Goal: Task Accomplishment & Management: Manage account settings

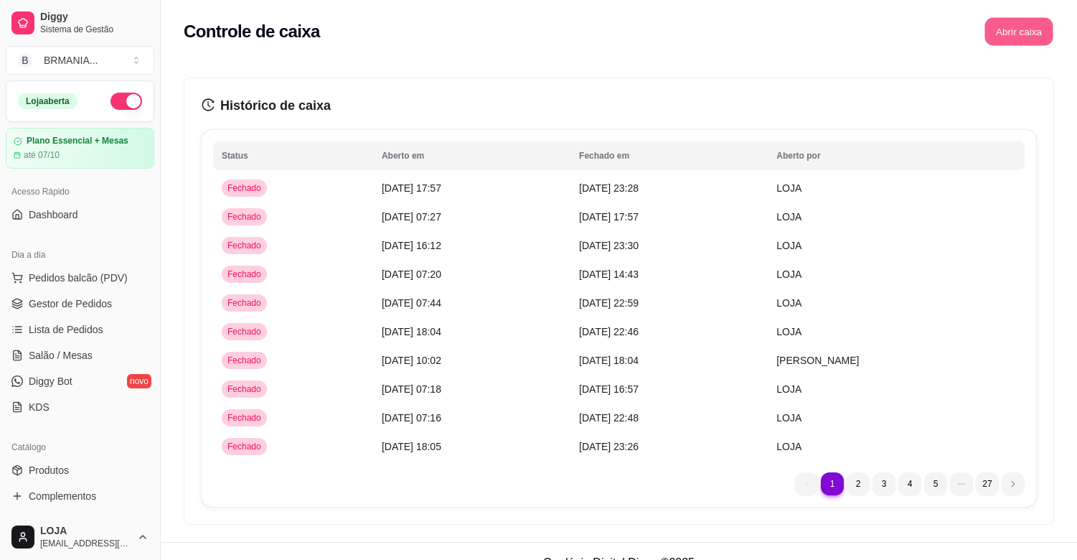
click at [1006, 23] on button "Abrir caixa" at bounding box center [1019, 32] width 68 height 28
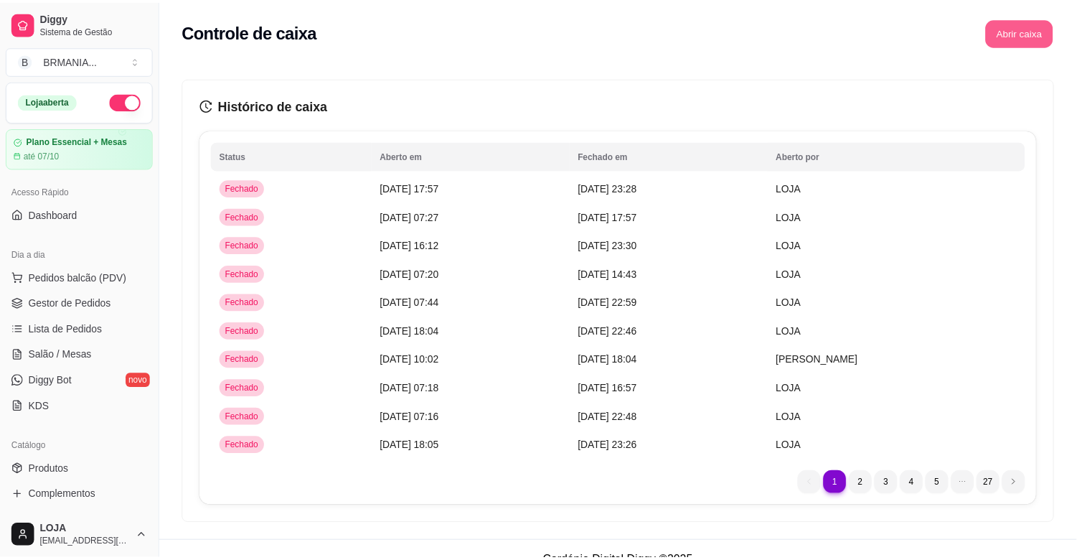
scroll to position [276, 0]
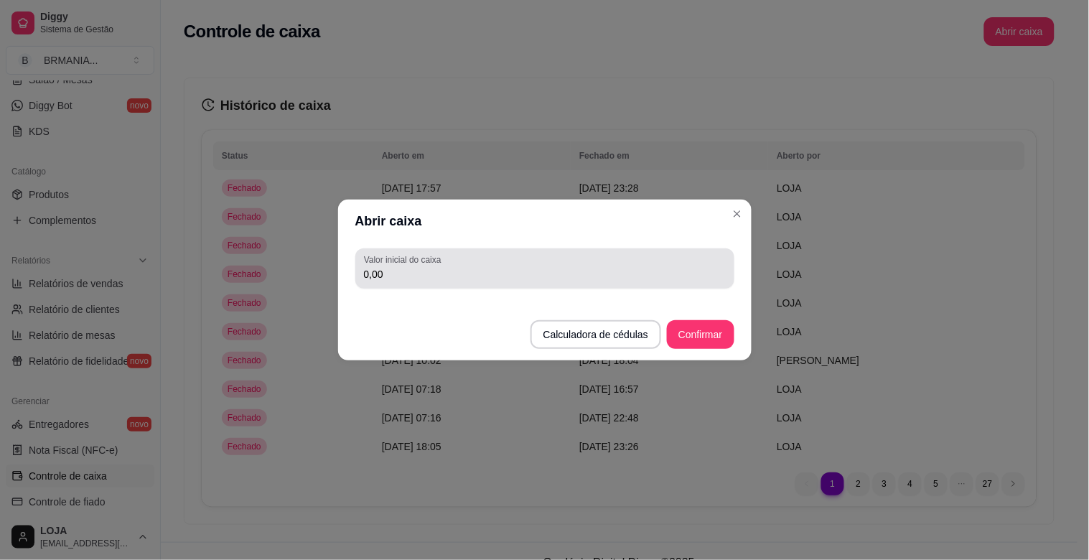
click at [415, 274] on input "0,00" at bounding box center [545, 274] width 362 height 14
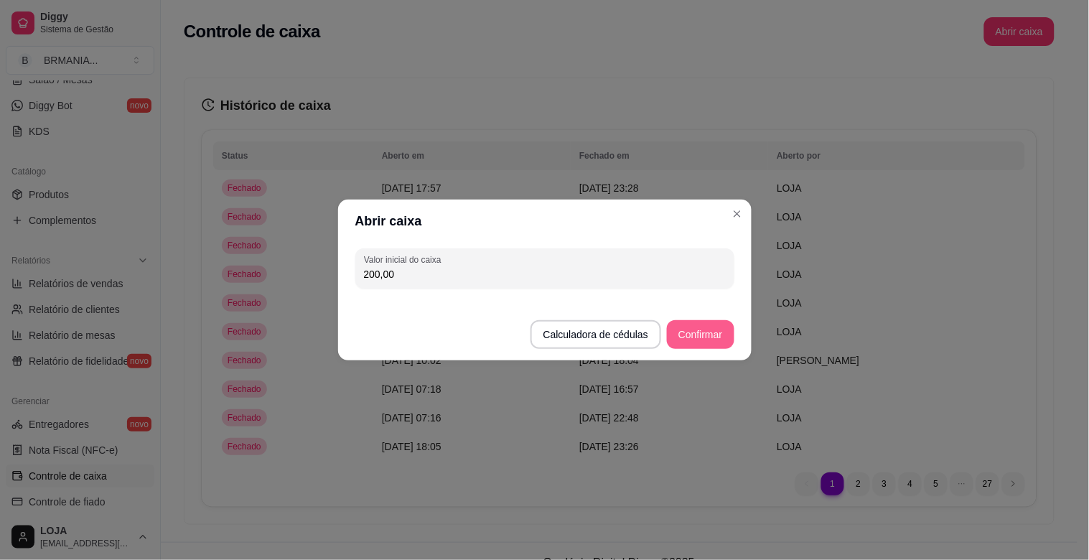
type input "200,00"
click at [715, 329] on button "Confirmar" at bounding box center [700, 334] width 67 height 29
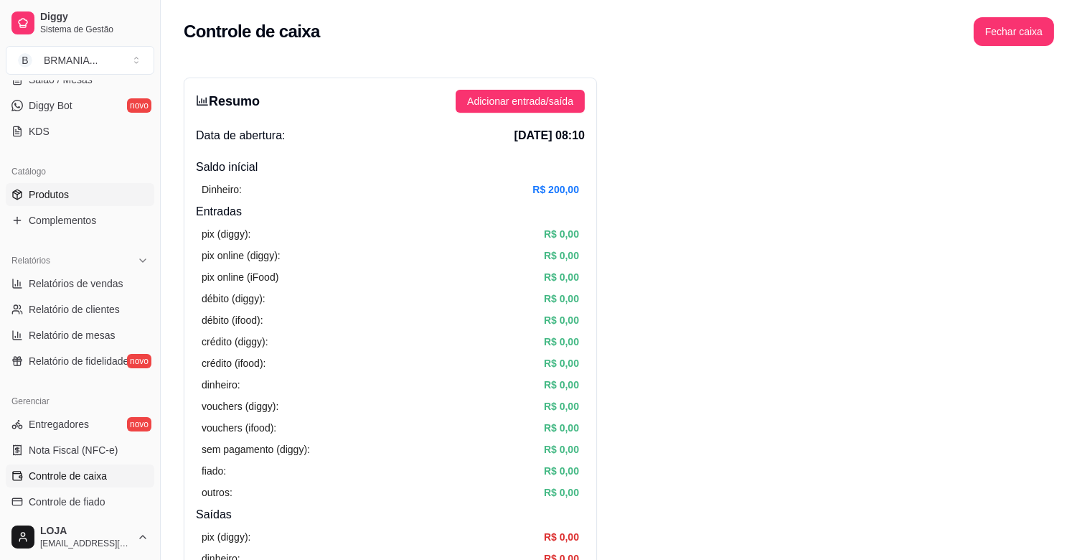
click at [68, 196] on span "Produtos" at bounding box center [49, 194] width 40 height 14
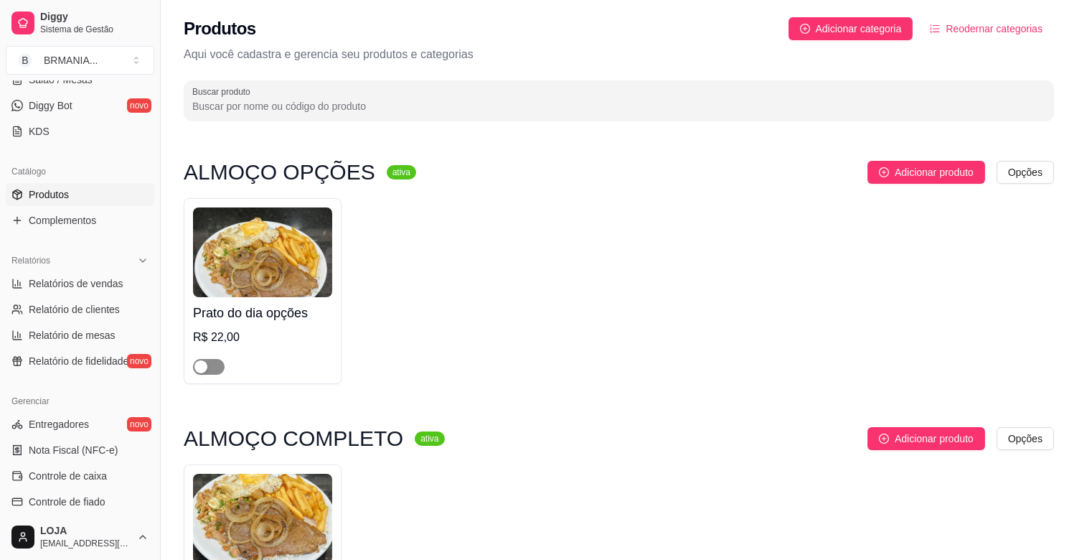
click at [216, 370] on span "button" at bounding box center [209, 367] width 32 height 16
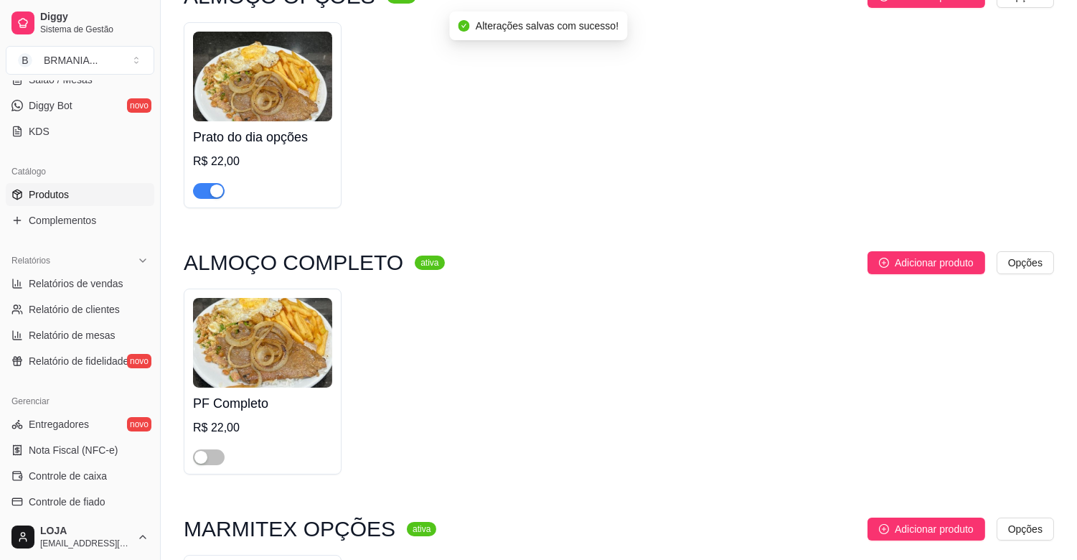
scroll to position [264, 0]
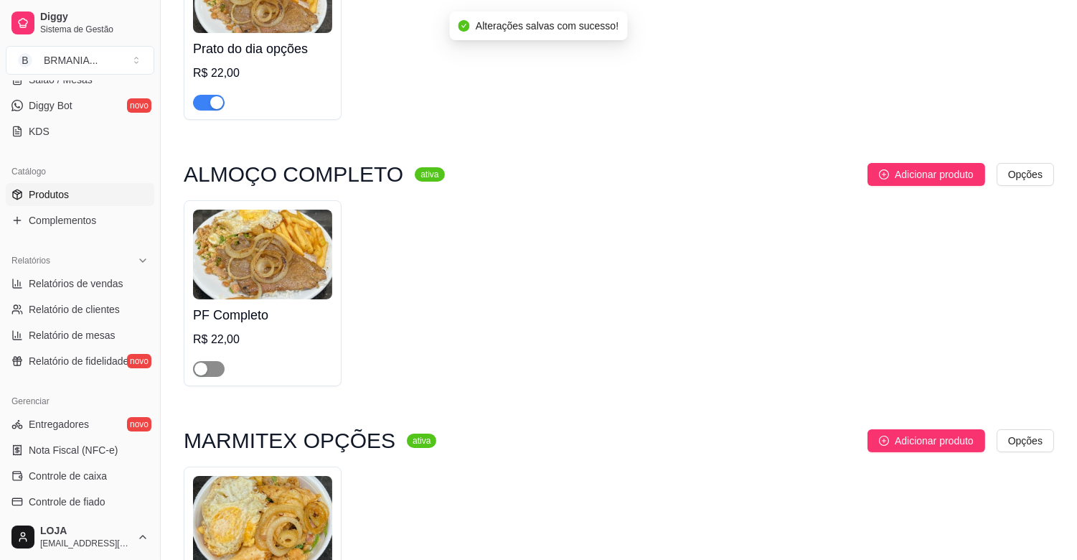
click at [214, 370] on span "button" at bounding box center [209, 369] width 32 height 16
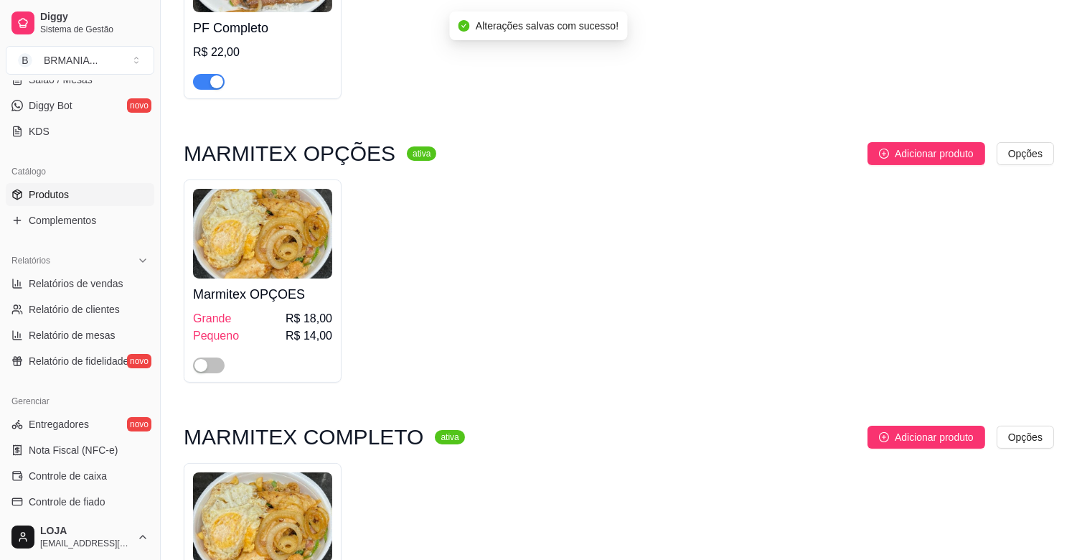
scroll to position [684, 0]
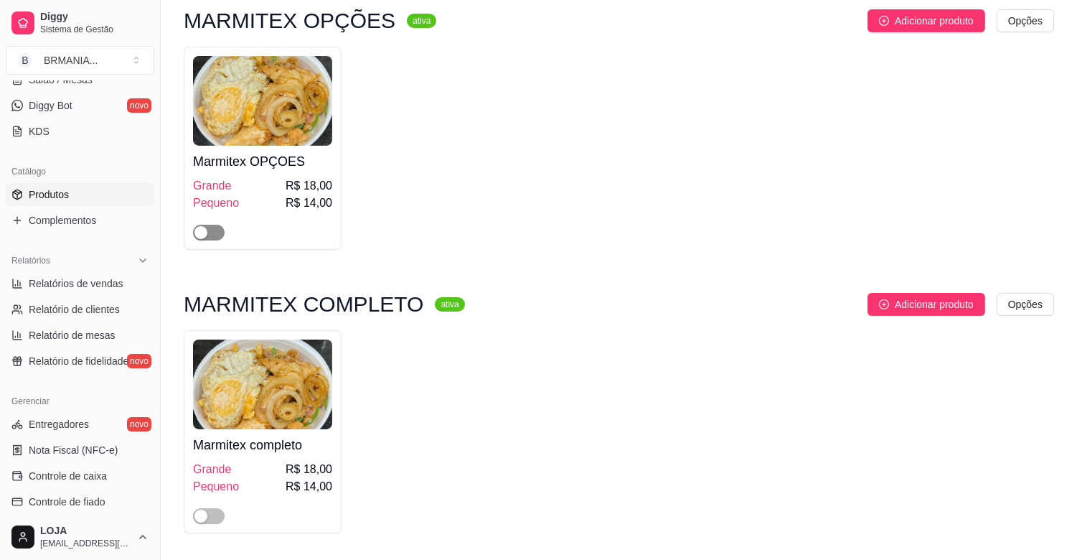
click at [210, 233] on span "button" at bounding box center [209, 233] width 32 height 16
click at [205, 513] on div "button" at bounding box center [201, 516] width 13 height 13
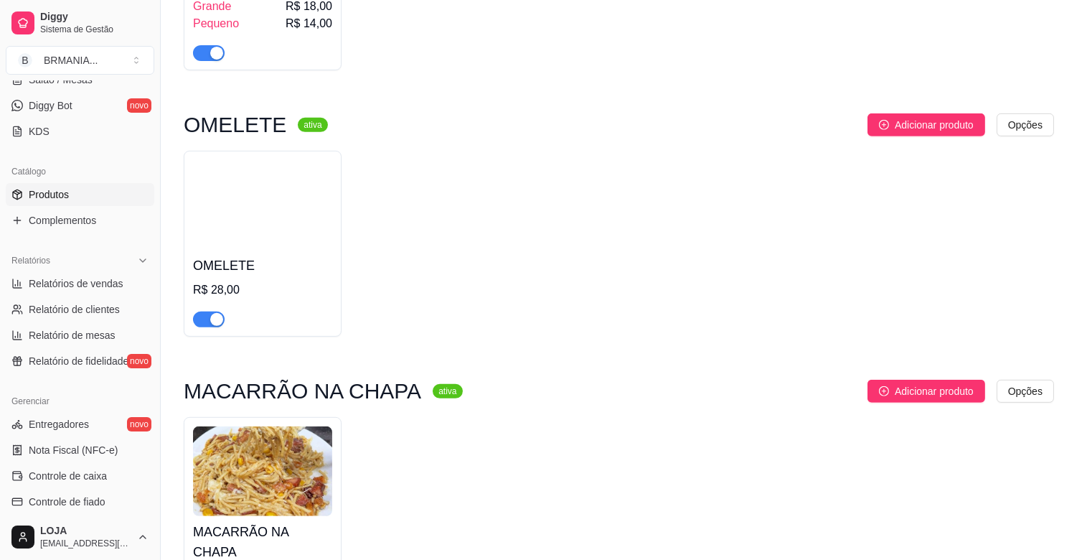
scroll to position [1280, 0]
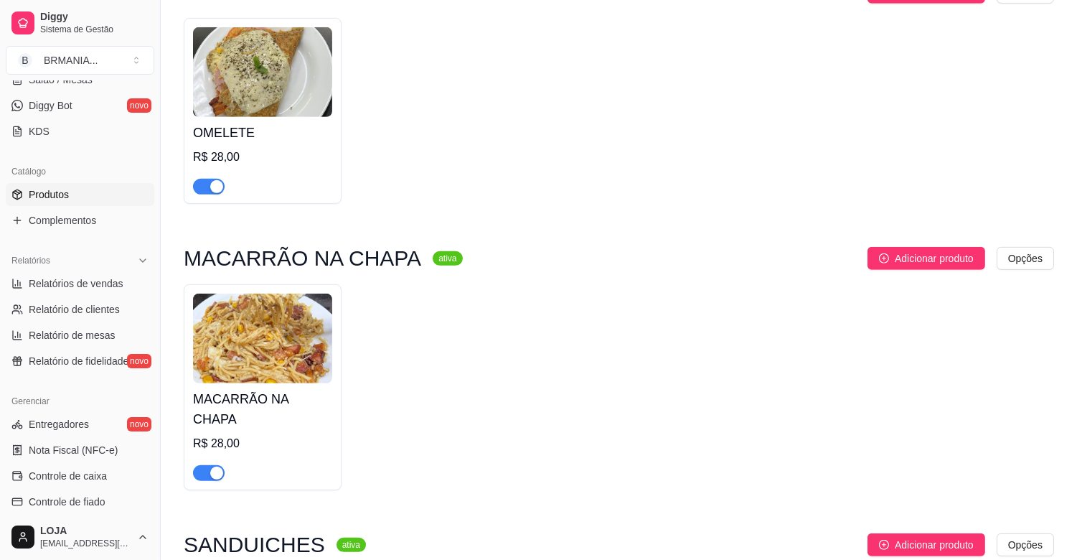
click at [220, 189] on div "button" at bounding box center [216, 186] width 13 height 13
click at [211, 467] on div "button" at bounding box center [216, 473] width 13 height 13
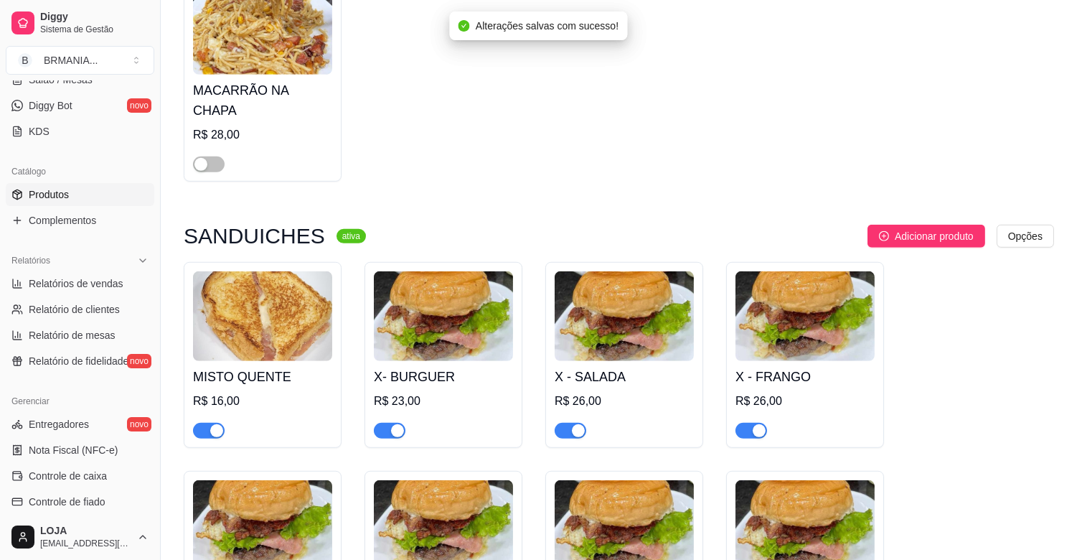
scroll to position [1743, 0]
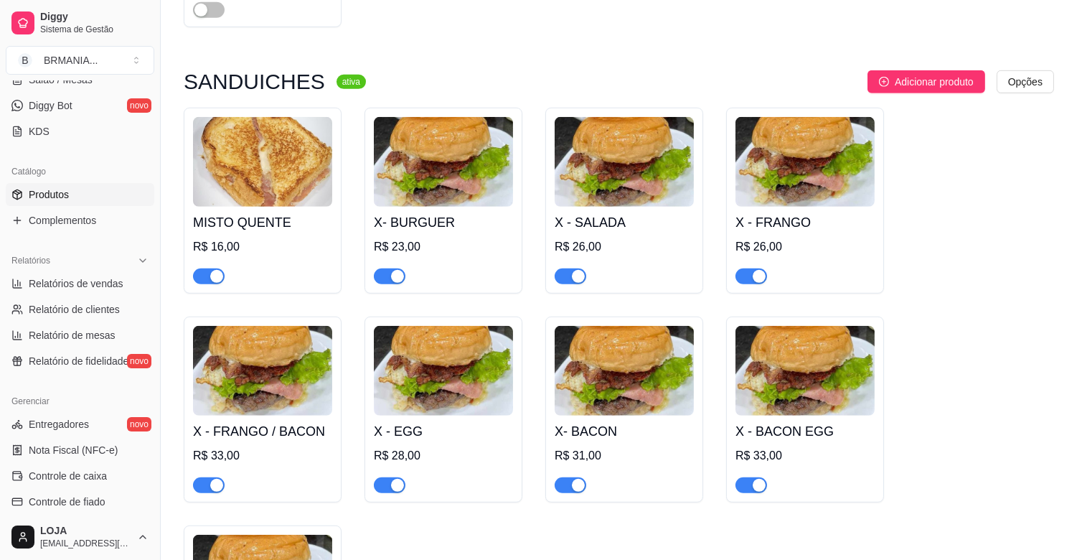
click at [218, 270] on div "button" at bounding box center [216, 276] width 13 height 13
click at [388, 268] on span "button" at bounding box center [390, 276] width 32 height 16
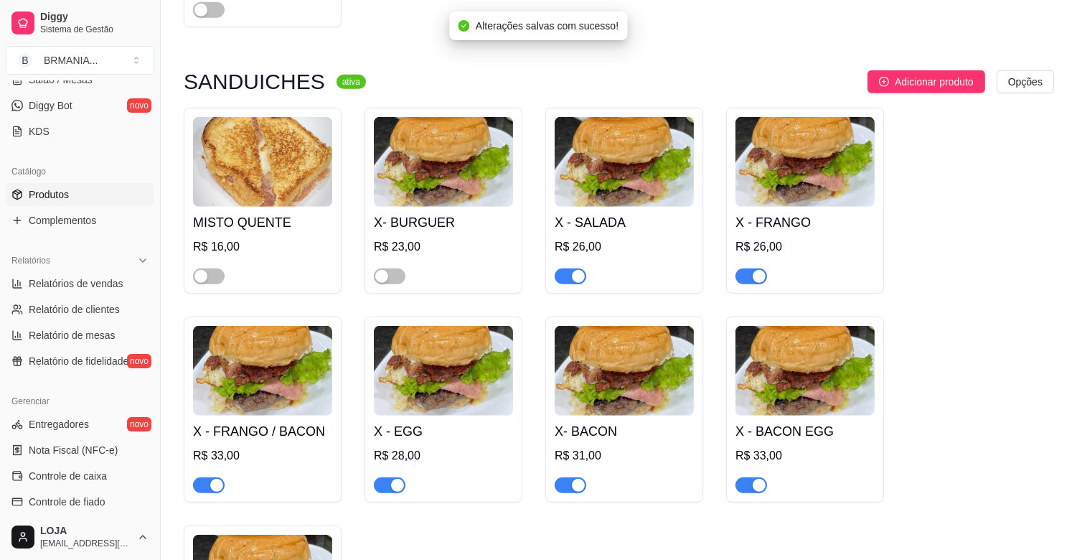
click at [571, 268] on button "button" at bounding box center [571, 276] width 32 height 16
click at [757, 270] on div "button" at bounding box center [759, 276] width 13 height 13
click at [757, 479] on div "button" at bounding box center [759, 485] width 13 height 13
click at [575, 479] on div "button" at bounding box center [578, 485] width 13 height 13
click at [389, 477] on span "button" at bounding box center [390, 485] width 32 height 16
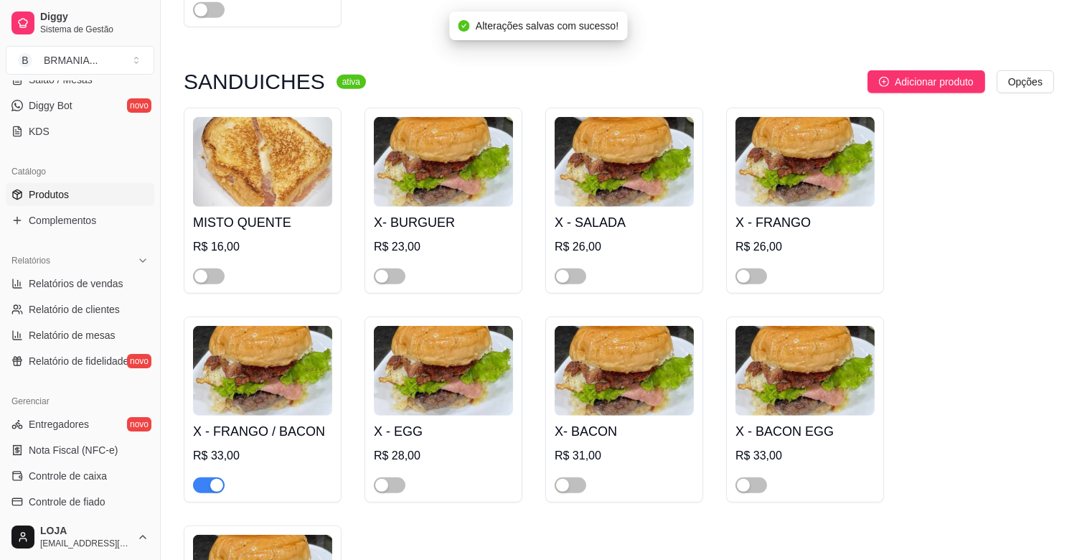
click at [217, 479] on div "button" at bounding box center [216, 485] width 13 height 13
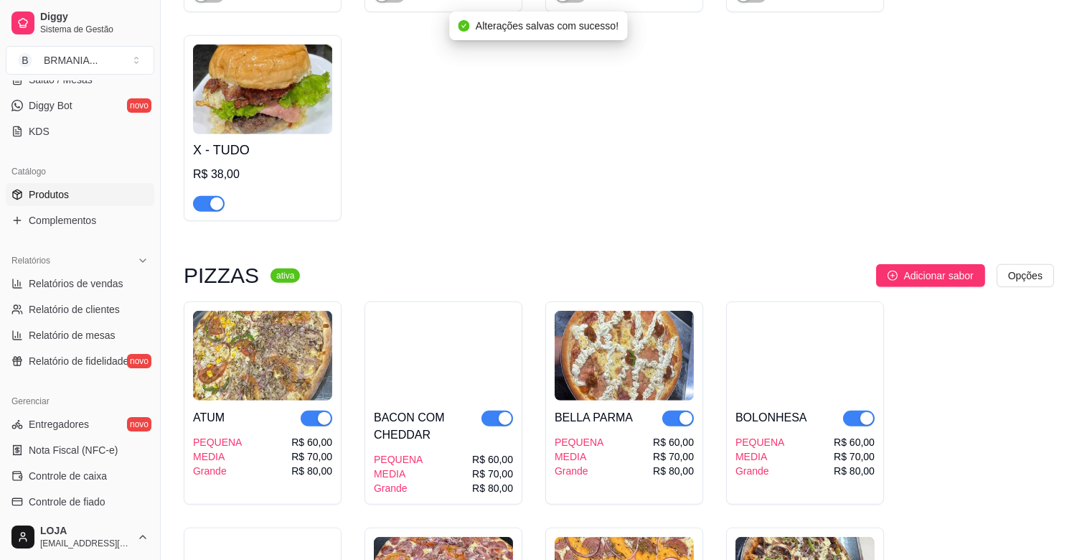
scroll to position [2396, 0]
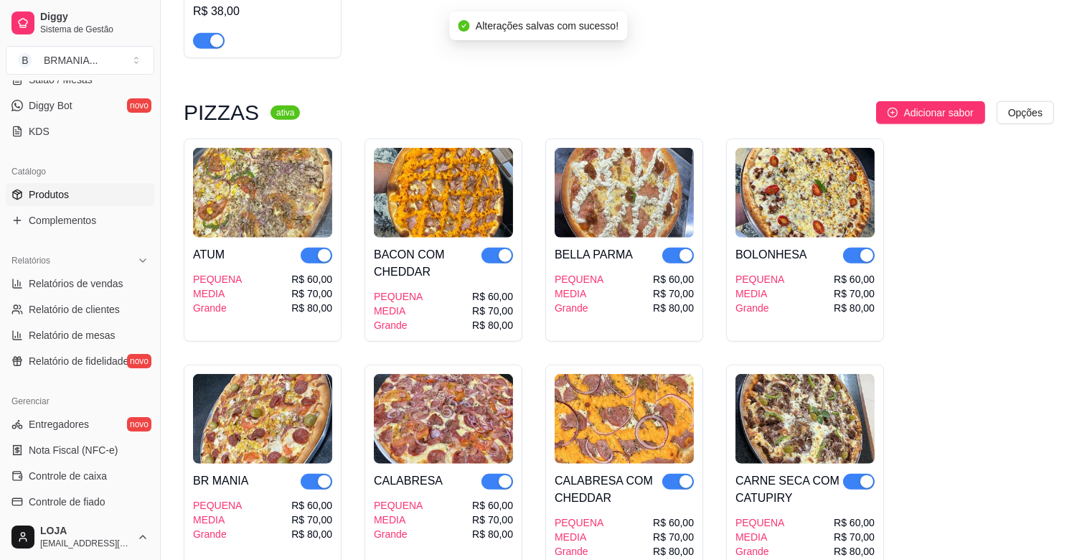
click at [211, 34] on div "button" at bounding box center [216, 40] width 13 height 13
click at [324, 249] on div "button" at bounding box center [324, 255] width 13 height 13
click at [502, 249] on div "button" at bounding box center [505, 255] width 13 height 13
click at [677, 248] on button "button" at bounding box center [678, 256] width 32 height 16
click at [864, 249] on div "button" at bounding box center [867, 255] width 13 height 13
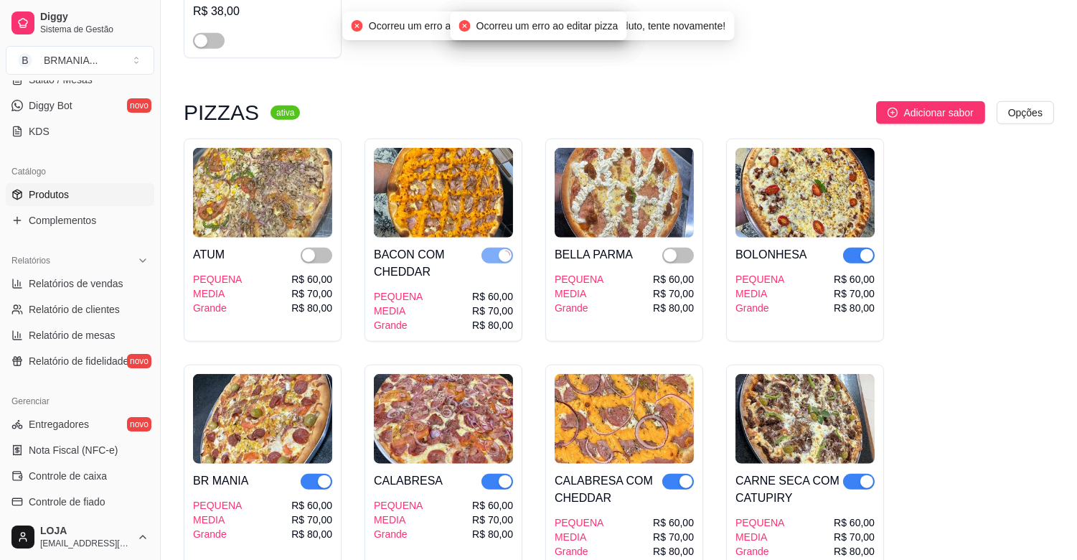
click at [857, 474] on button "button" at bounding box center [859, 482] width 32 height 16
click at [684, 474] on span "button" at bounding box center [678, 482] width 32 height 16
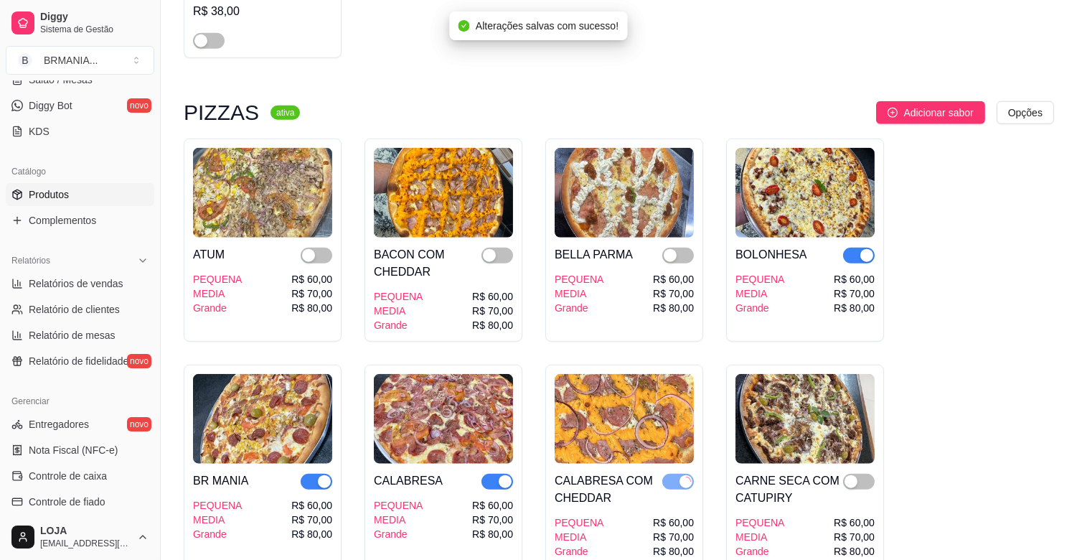
click at [504, 475] on div "button" at bounding box center [505, 481] width 13 height 13
click at [327, 475] on div "button" at bounding box center [324, 481] width 13 height 13
click at [863, 249] on div "button" at bounding box center [867, 255] width 13 height 13
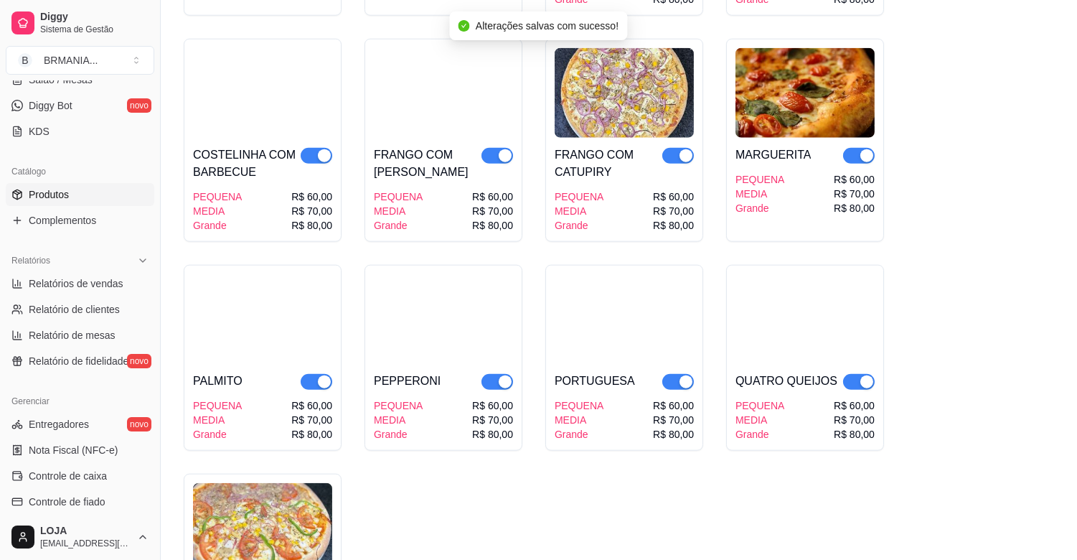
scroll to position [2969, 0]
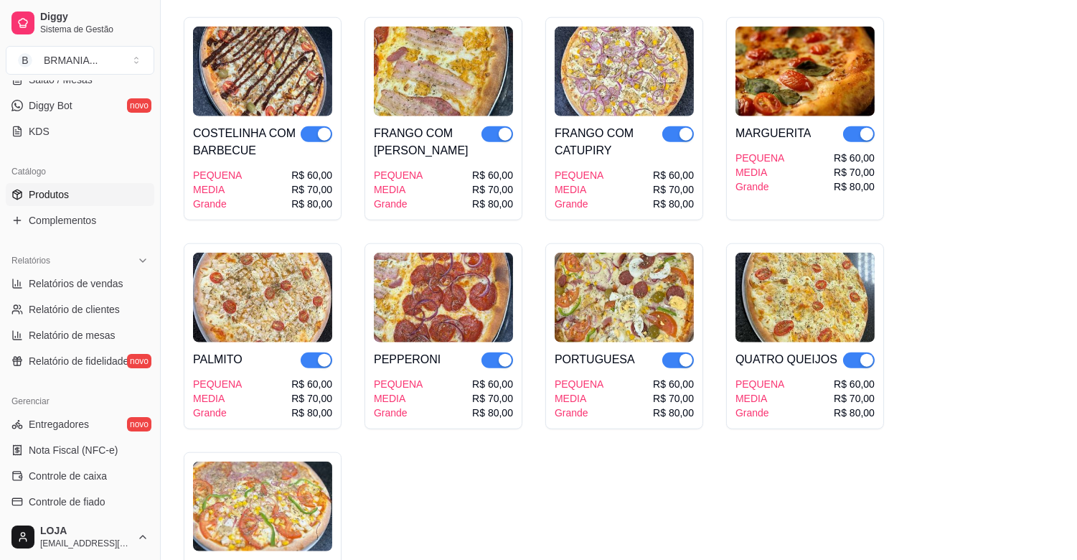
click at [859, 126] on span "button" at bounding box center [859, 134] width 32 height 16
click at [685, 128] on div "button" at bounding box center [686, 134] width 13 height 13
click at [505, 128] on div "button" at bounding box center [505, 134] width 13 height 13
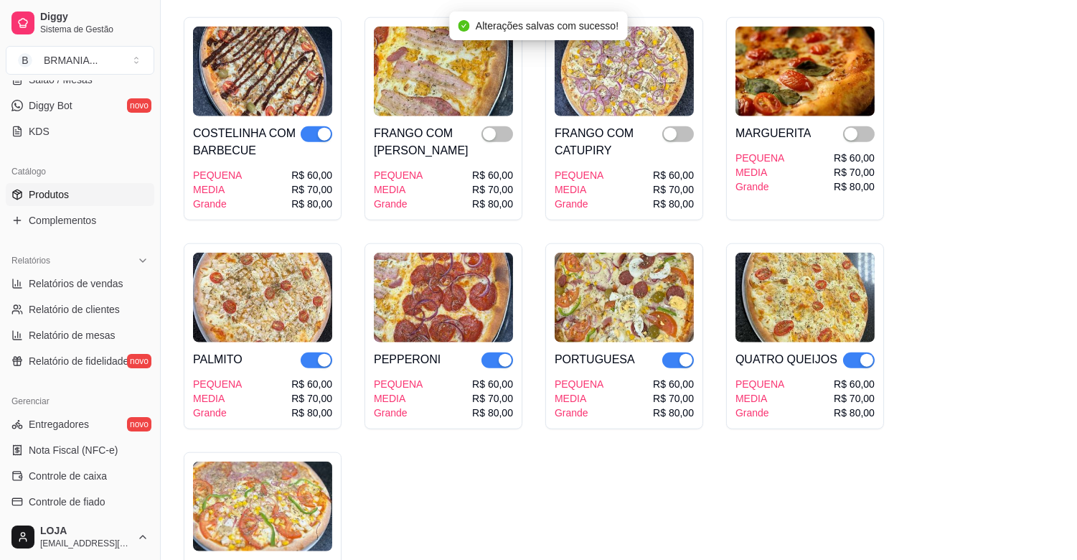
click at [326, 128] on div "button" at bounding box center [324, 134] width 13 height 13
click at [323, 354] on div "button" at bounding box center [324, 360] width 13 height 13
click at [505, 354] on div "button" at bounding box center [505, 360] width 13 height 13
click at [685, 354] on div "button" at bounding box center [686, 360] width 13 height 13
click at [848, 352] on span "button" at bounding box center [859, 360] width 32 height 16
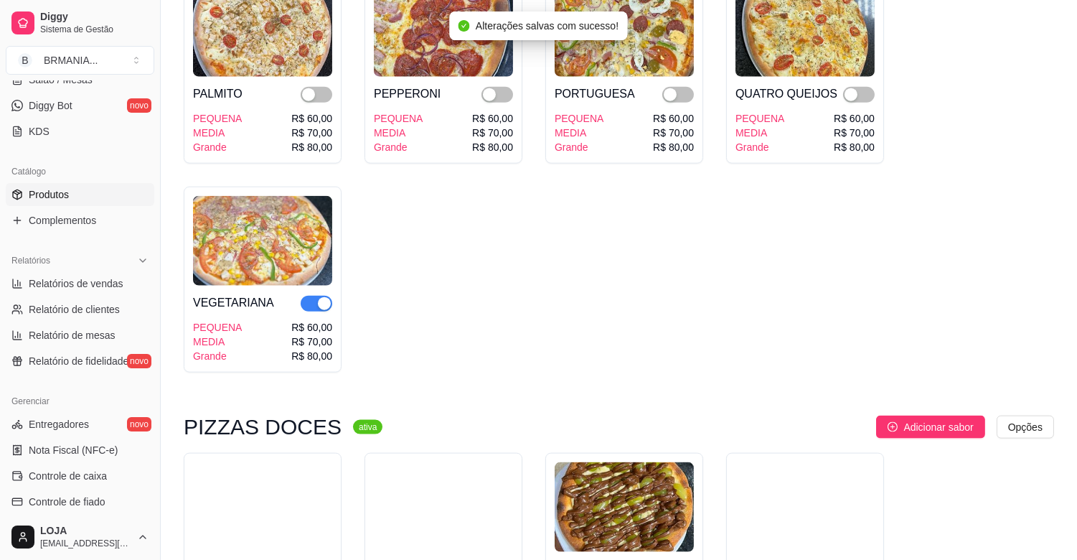
scroll to position [3434, 0]
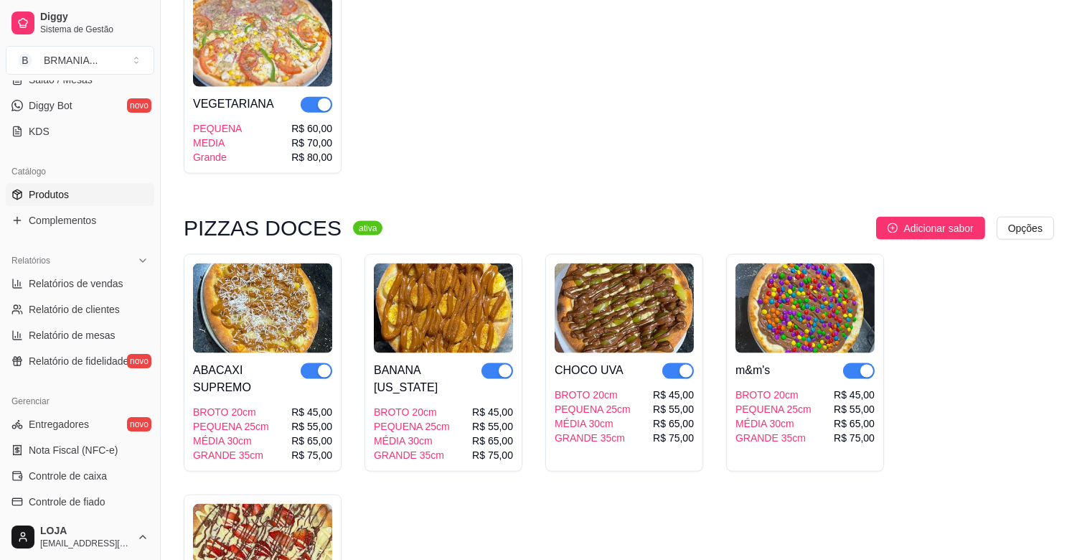
click at [324, 98] on div "button" at bounding box center [324, 104] width 13 height 13
click at [319, 365] on div "button" at bounding box center [324, 371] width 13 height 13
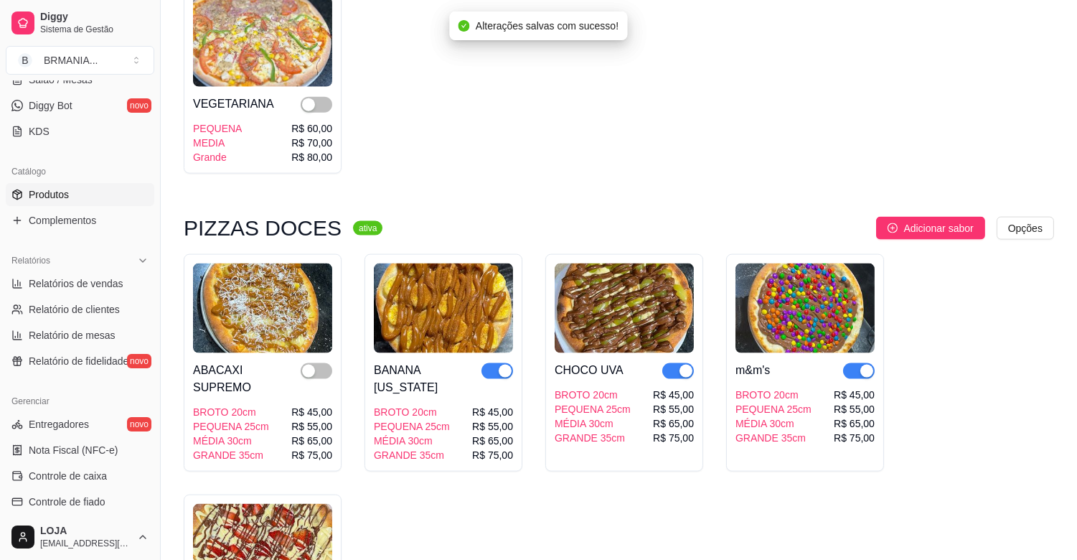
click at [499, 365] on div "button" at bounding box center [505, 371] width 13 height 13
click at [680, 365] on div "button" at bounding box center [686, 371] width 13 height 13
click at [866, 365] on div "button" at bounding box center [867, 371] width 13 height 13
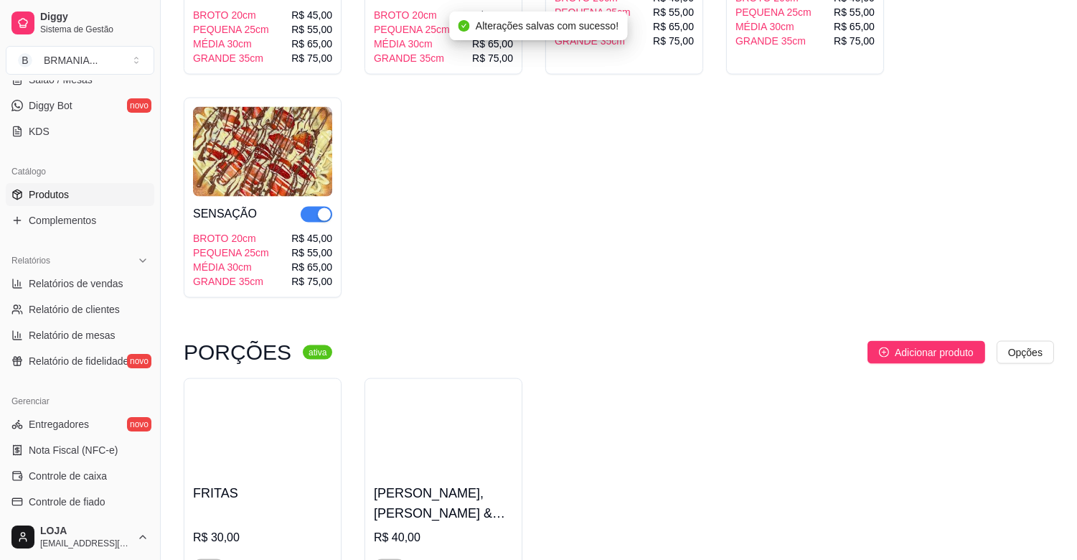
scroll to position [3897, 0]
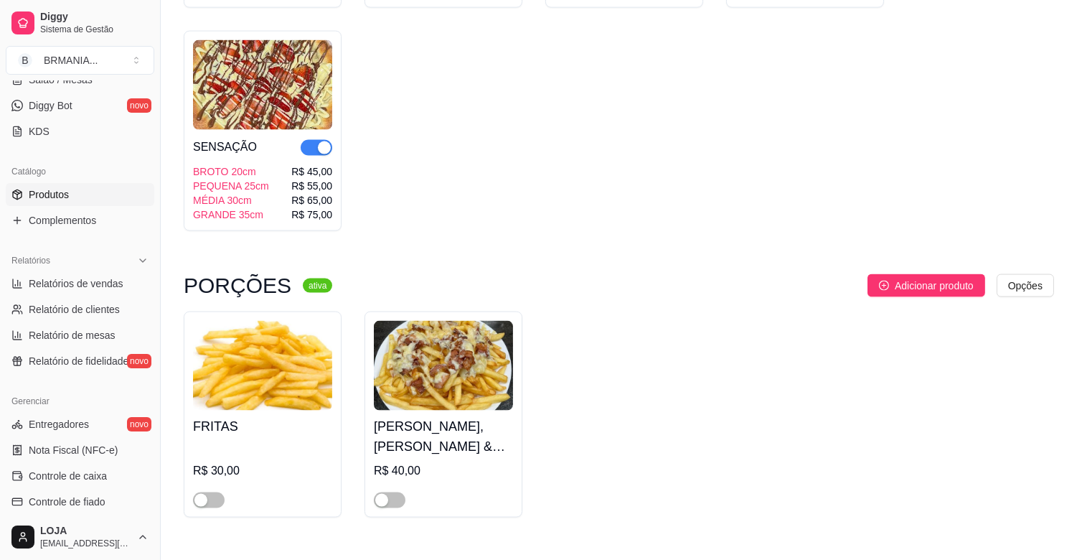
click at [325, 141] on div "button" at bounding box center [324, 147] width 13 height 13
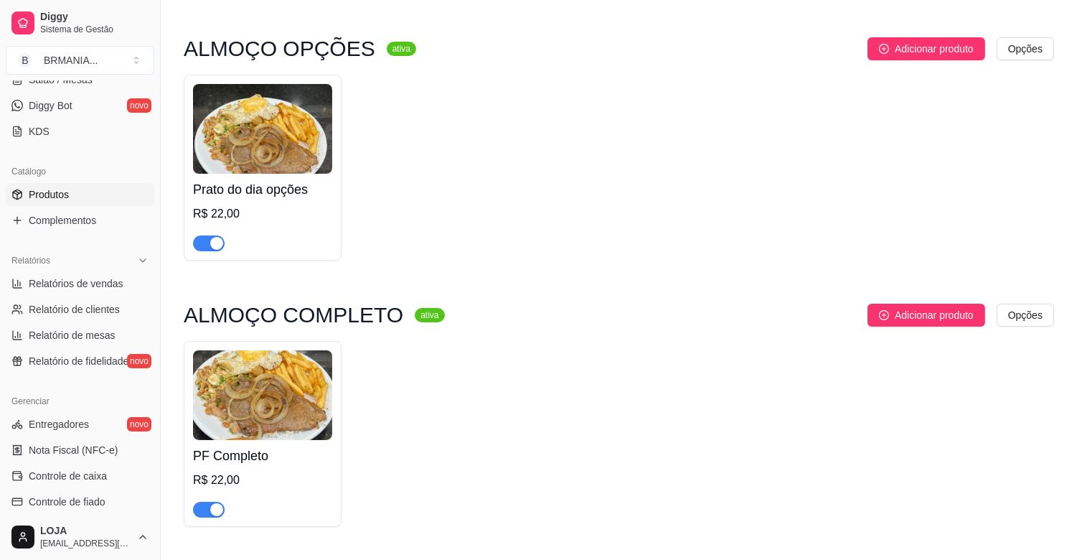
scroll to position [0, 0]
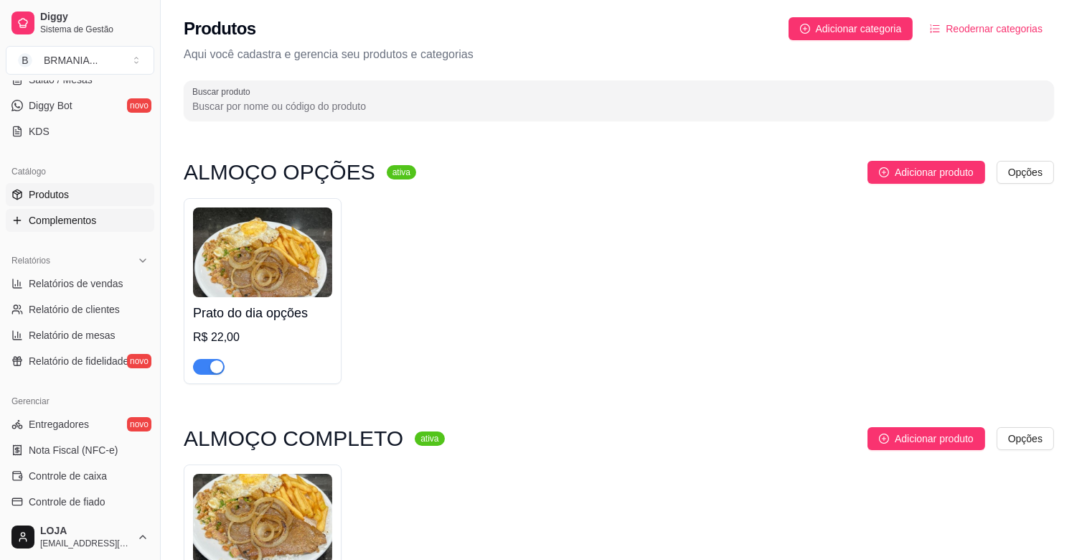
click at [61, 220] on span "Complementos" at bounding box center [62, 220] width 67 height 14
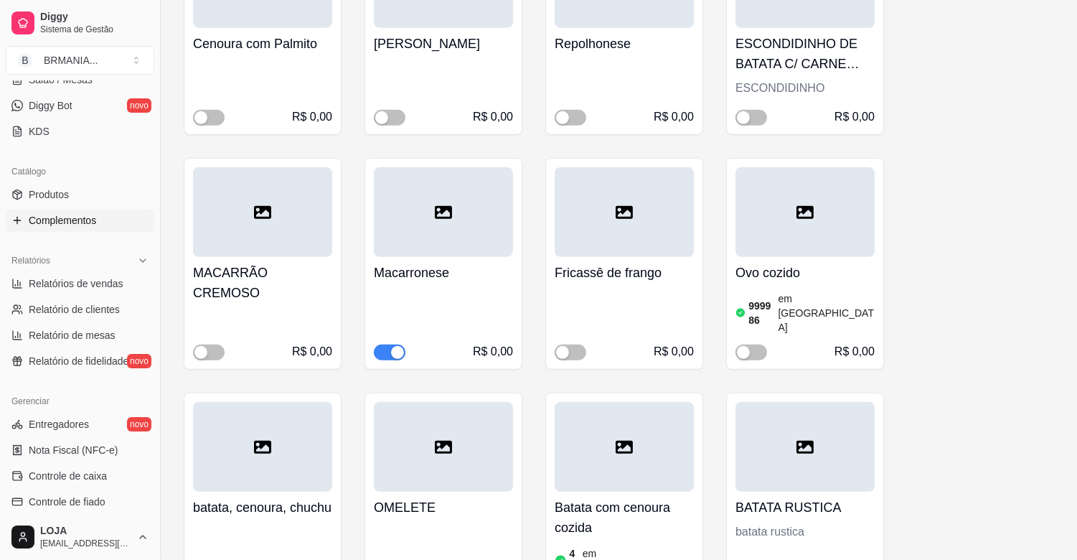
scroll to position [1545, 0]
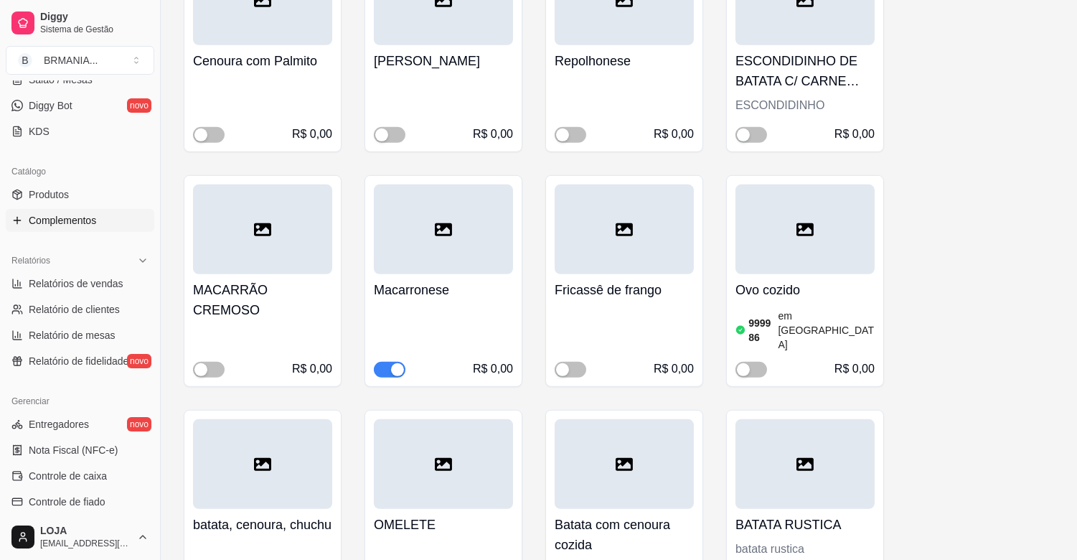
click at [396, 362] on span "button" at bounding box center [390, 370] width 32 height 16
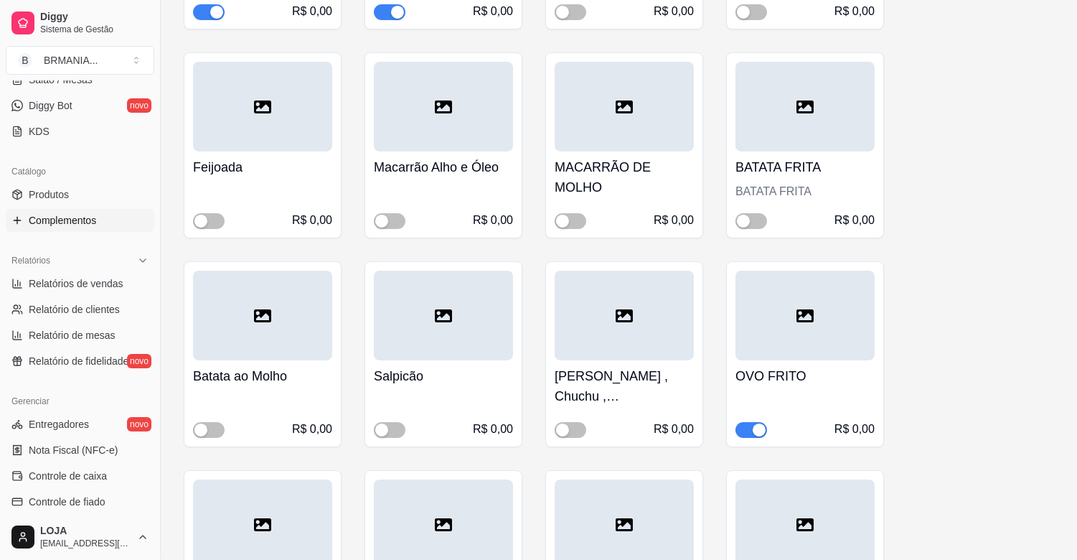
scroll to position [417, 0]
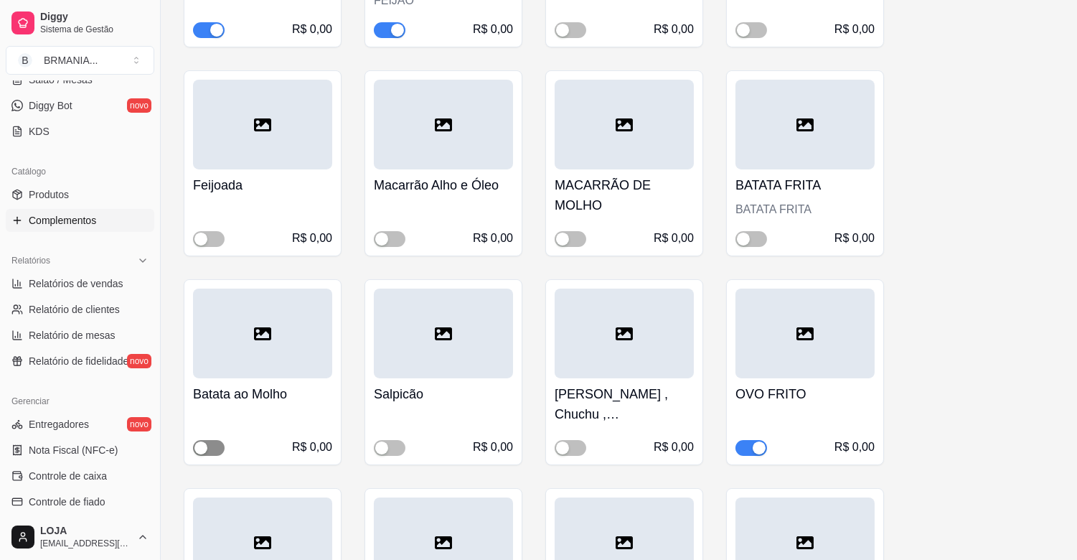
click at [218, 445] on span "button" at bounding box center [209, 448] width 32 height 16
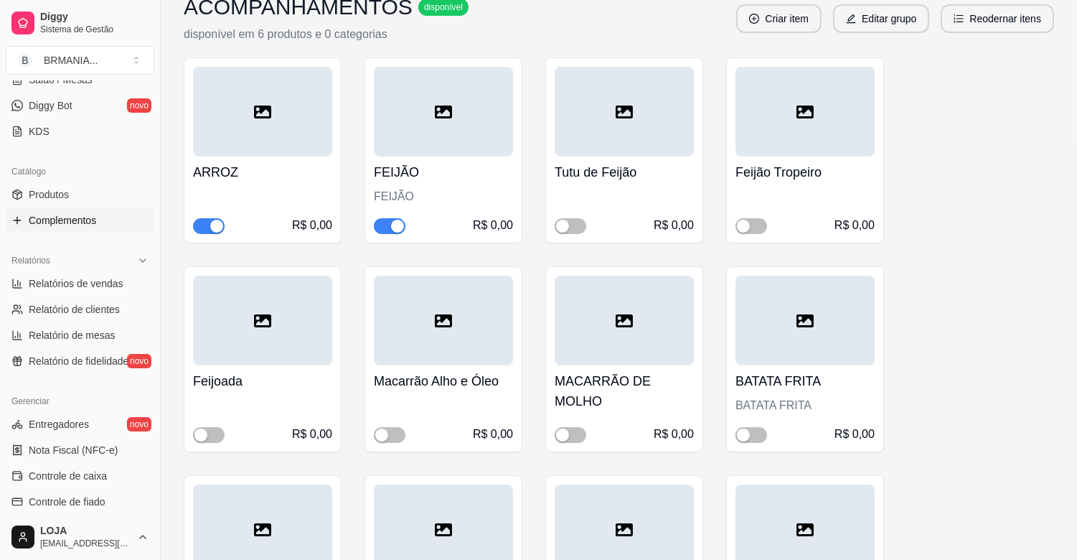
scroll to position [0, 0]
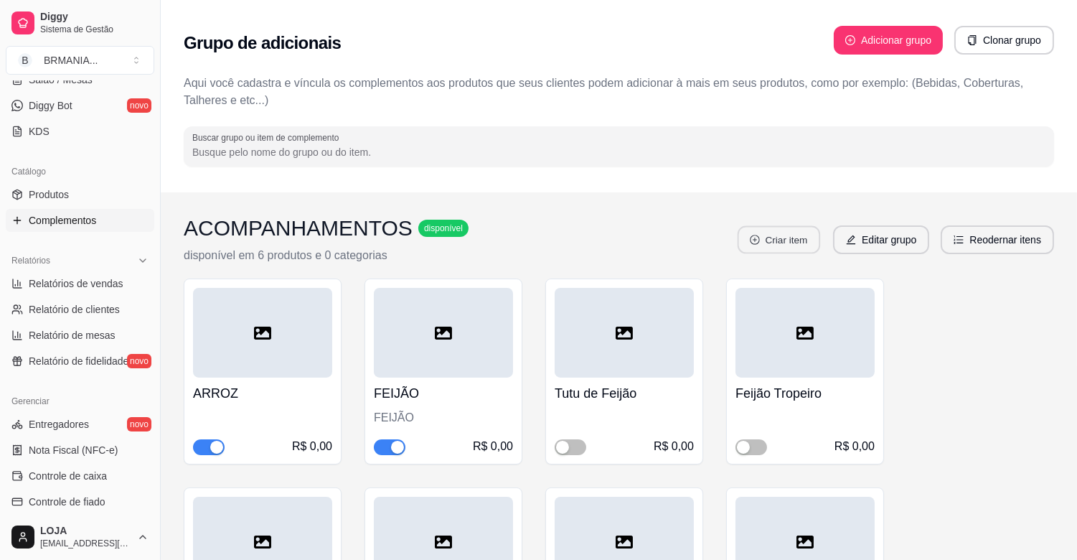
click at [801, 245] on button "Criar item" at bounding box center [779, 240] width 83 height 28
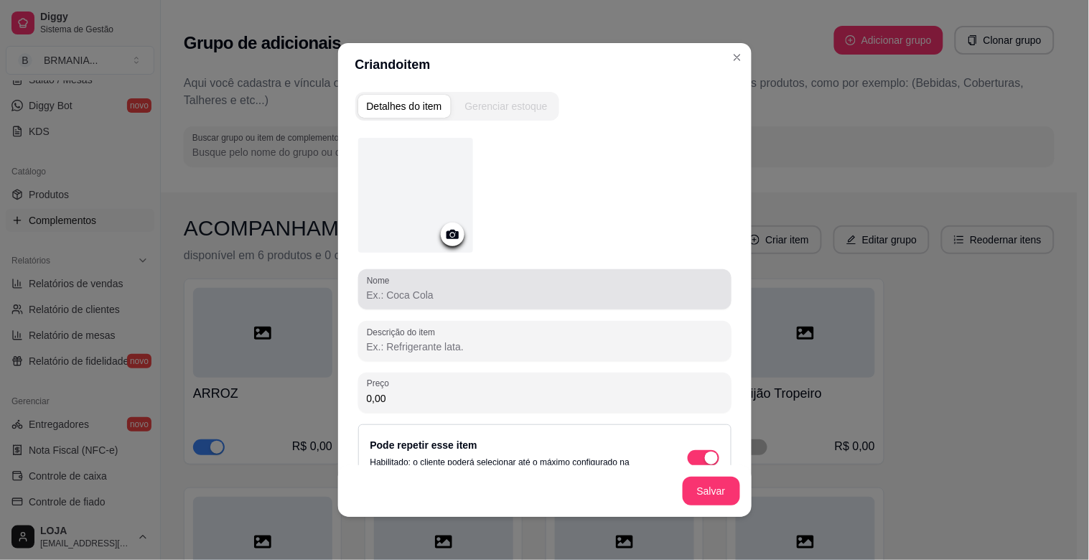
click at [464, 289] on input "Nome" at bounding box center [545, 295] width 356 height 14
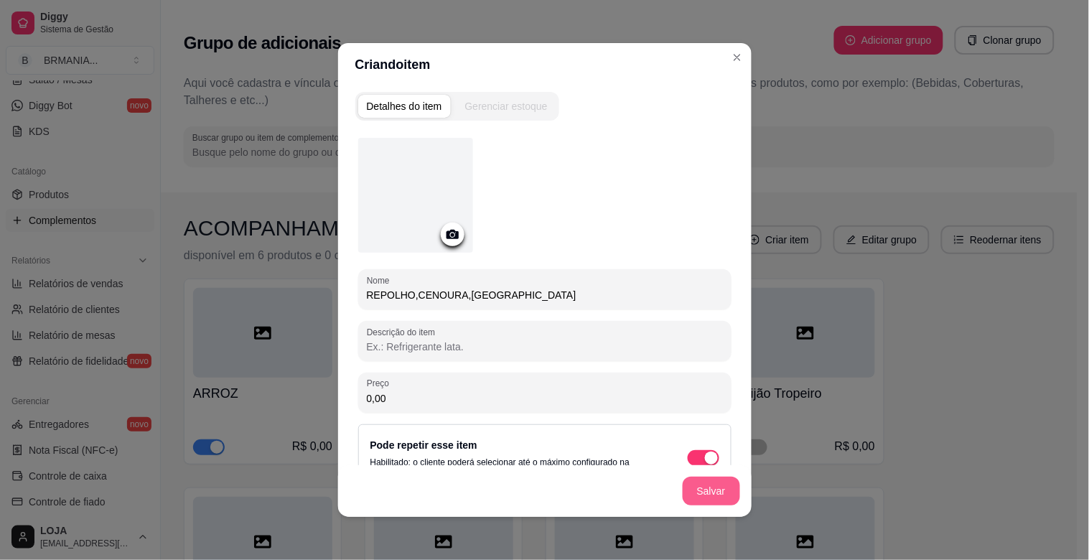
type input "REPOLHO,CENOURA,[GEOGRAPHIC_DATA]"
click at [712, 484] on button "Salvar" at bounding box center [711, 491] width 57 height 29
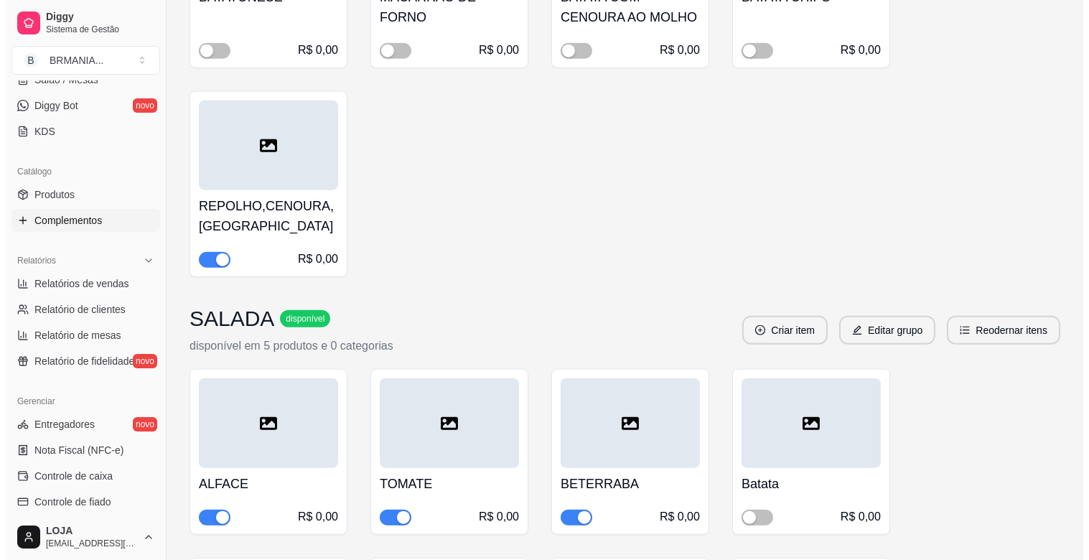
scroll to position [3033, 0]
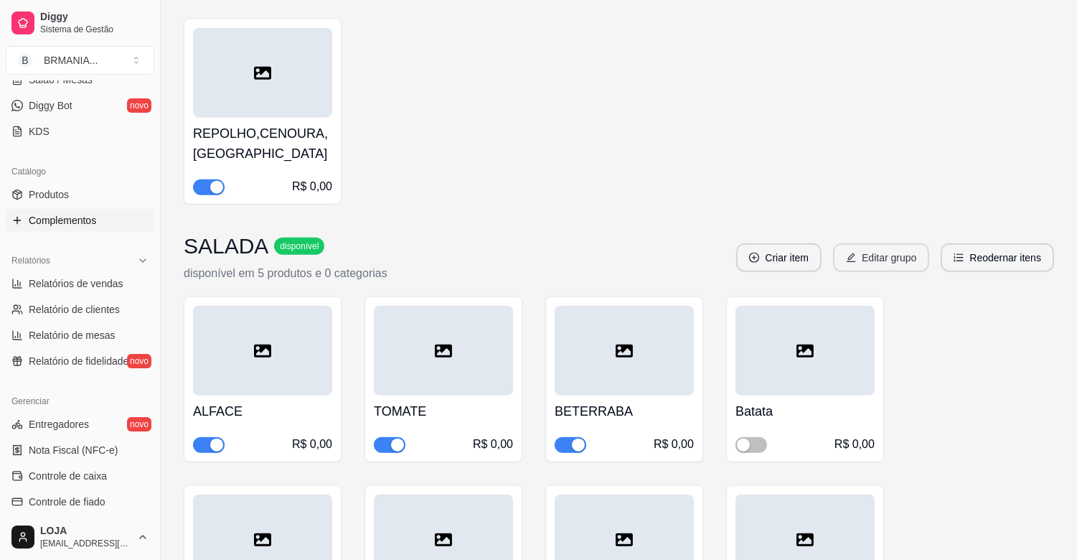
click at [888, 243] on button "Editar grupo" at bounding box center [881, 257] width 96 height 29
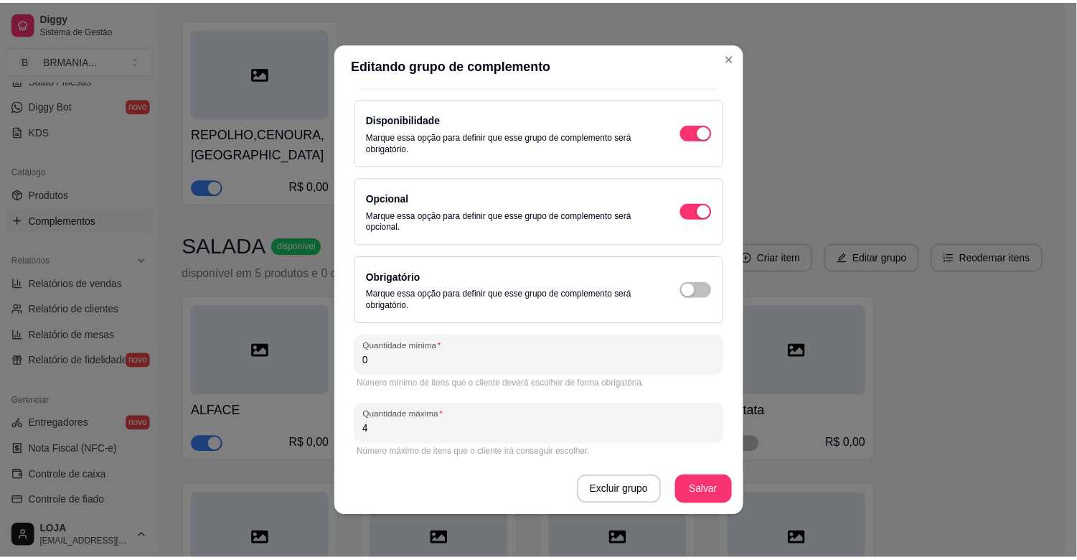
scroll to position [96, 0]
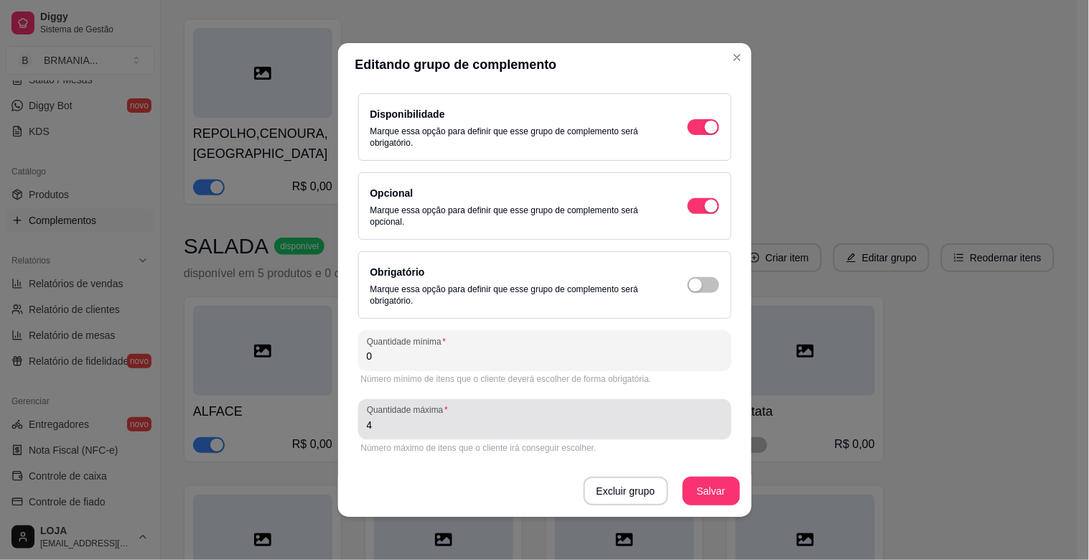
click at [383, 429] on input "4" at bounding box center [545, 425] width 356 height 14
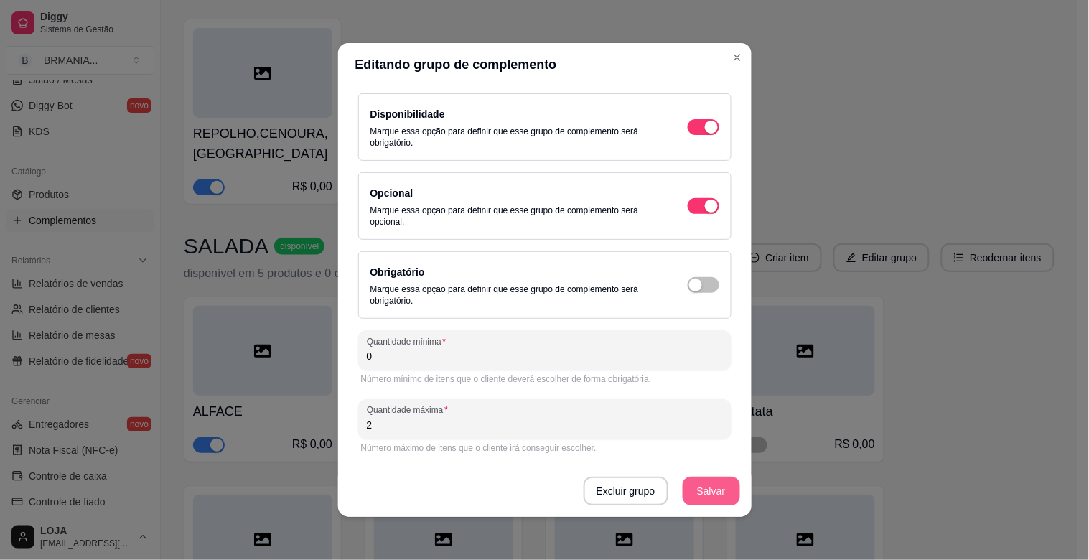
type input "2"
click at [691, 497] on button "Salvar" at bounding box center [711, 491] width 56 height 28
click at [691, 497] on div "Excluir grupo Salvar" at bounding box center [544, 491] width 413 height 52
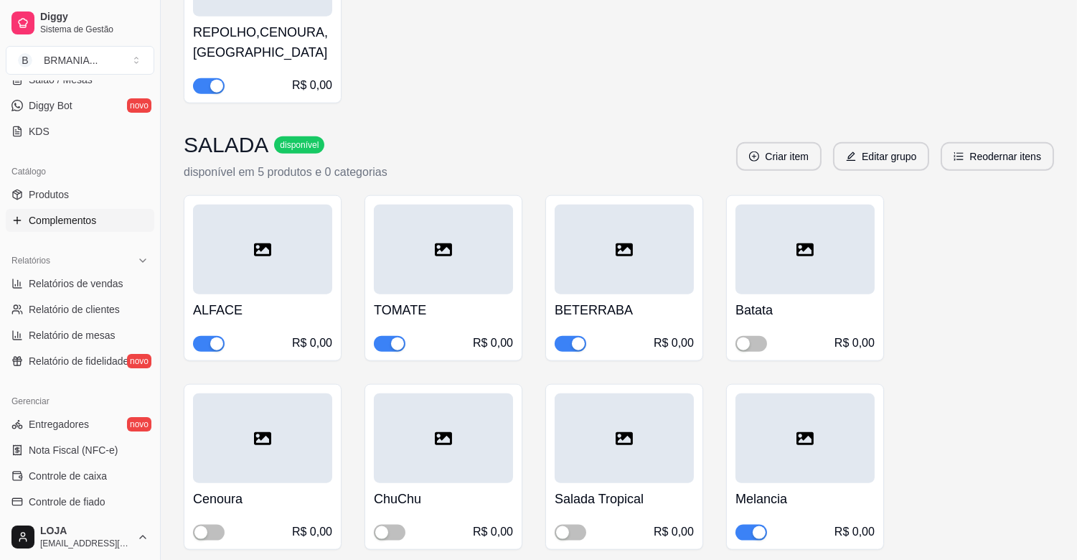
scroll to position [3170, 0]
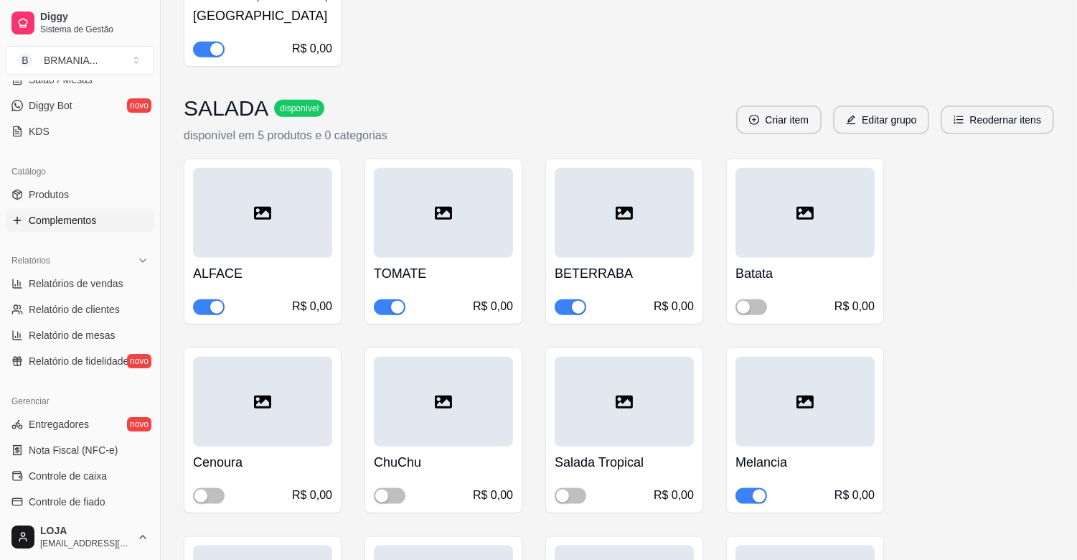
click at [572, 301] on div "button" at bounding box center [578, 307] width 13 height 13
click at [756, 490] on div "button" at bounding box center [759, 496] width 13 height 13
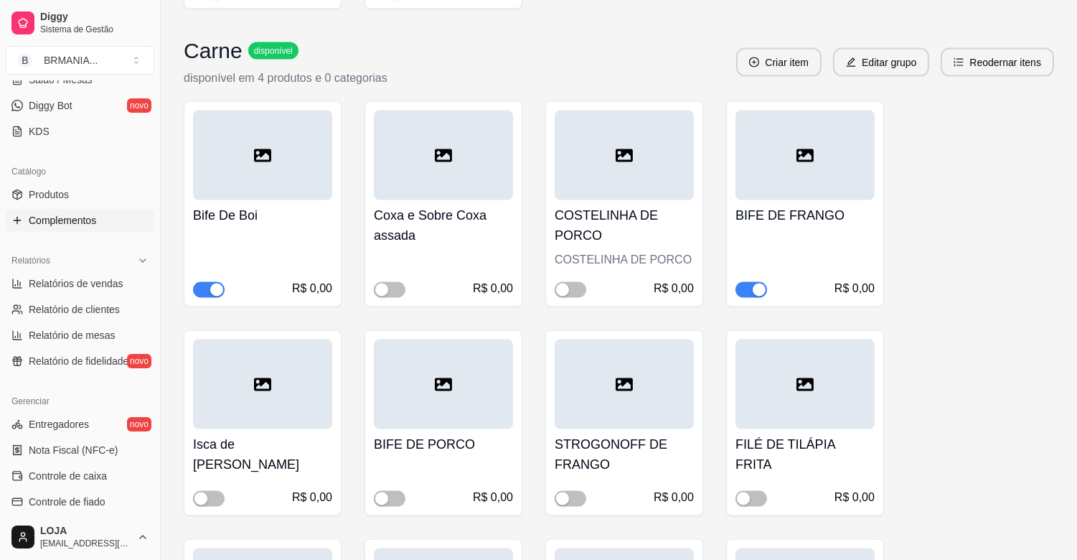
scroll to position [4655, 0]
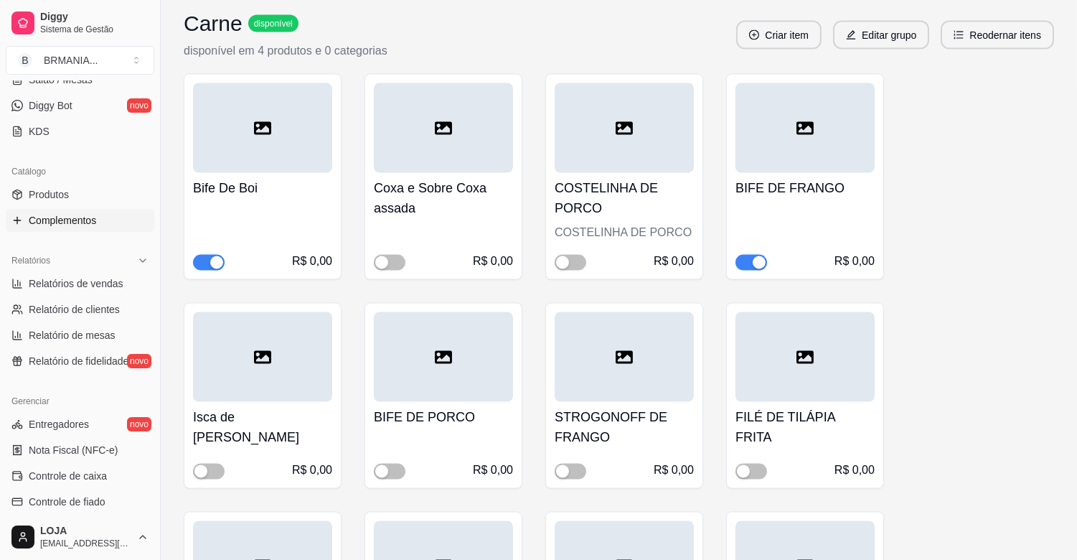
click at [750, 255] on button "button" at bounding box center [752, 263] width 32 height 16
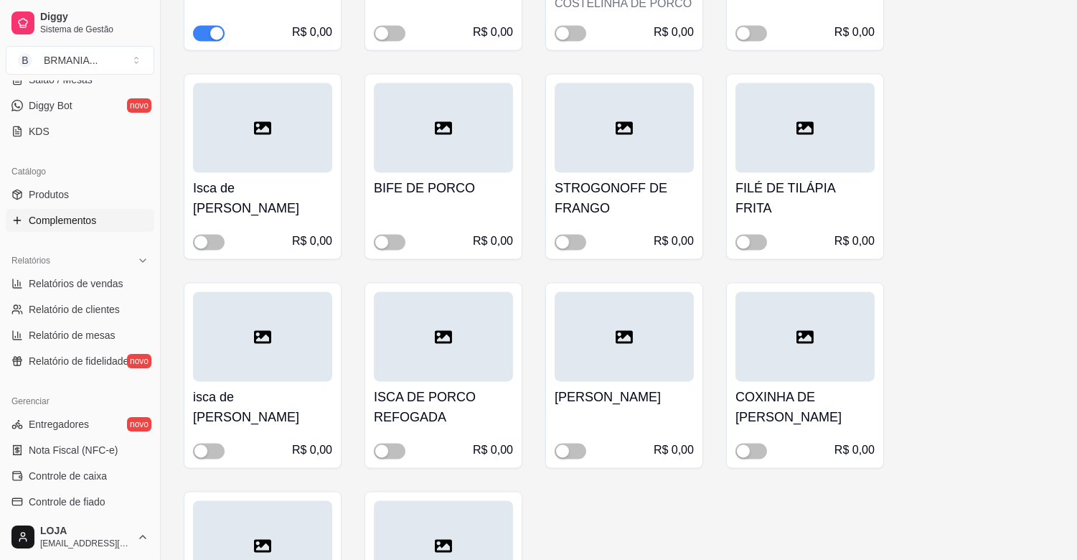
scroll to position [4893, 0]
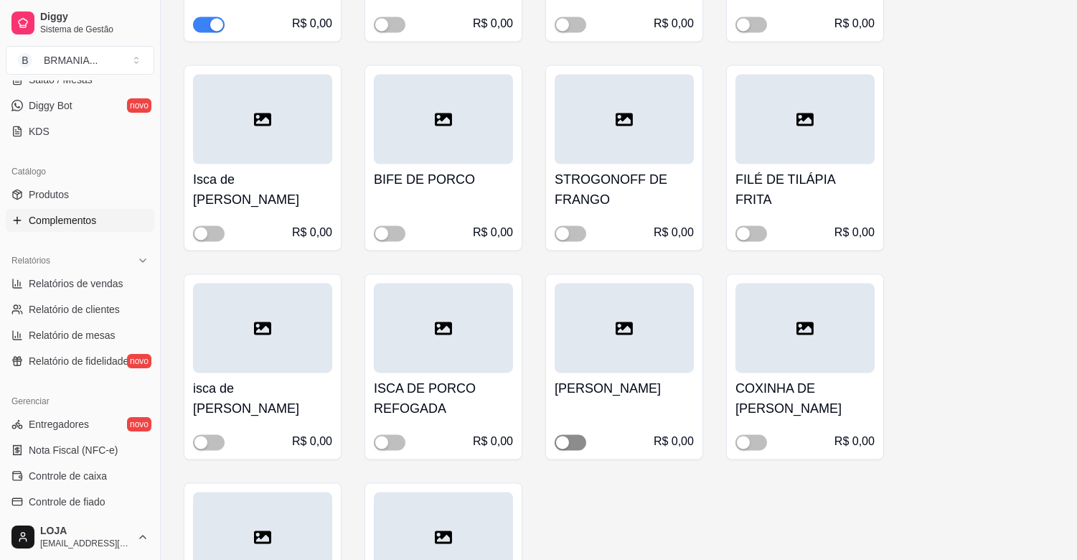
click at [576, 434] on span "button" at bounding box center [571, 442] width 32 height 16
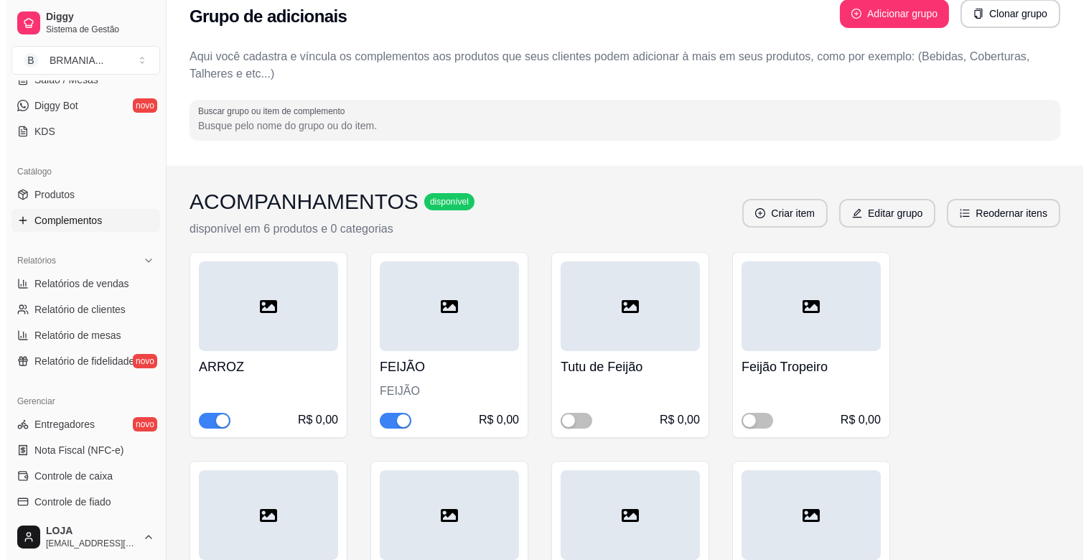
scroll to position [18, 0]
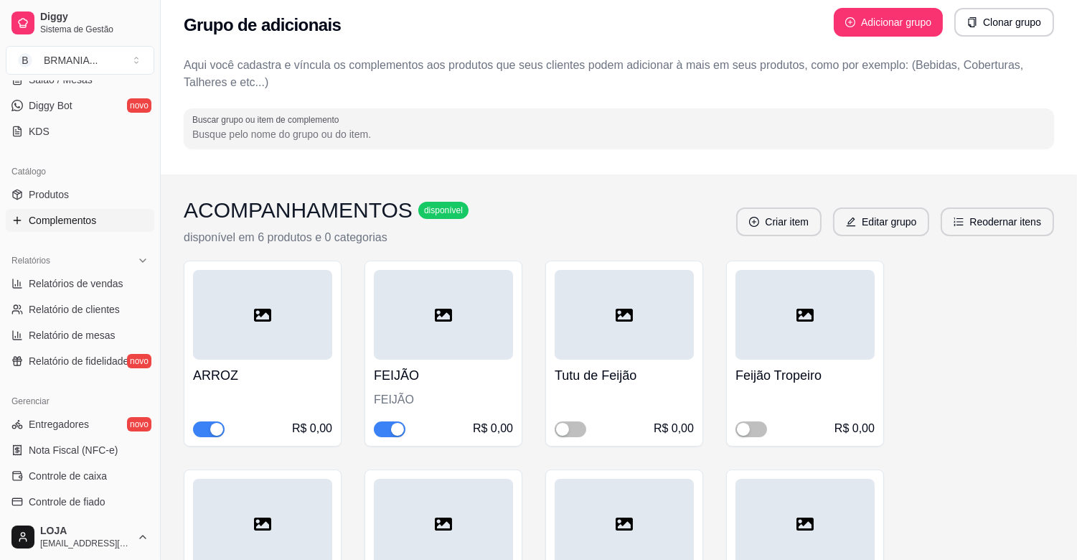
click at [1015, 30] on button "Clonar grupo" at bounding box center [1005, 22] width 100 height 29
click at [902, 221] on button "Editar grupo" at bounding box center [881, 222] width 93 height 28
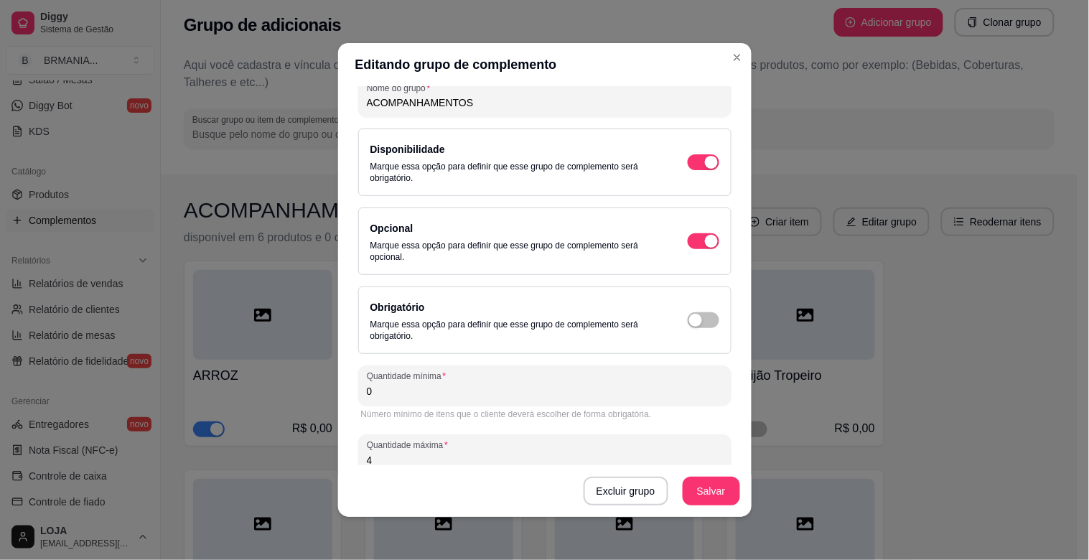
scroll to position [96, 0]
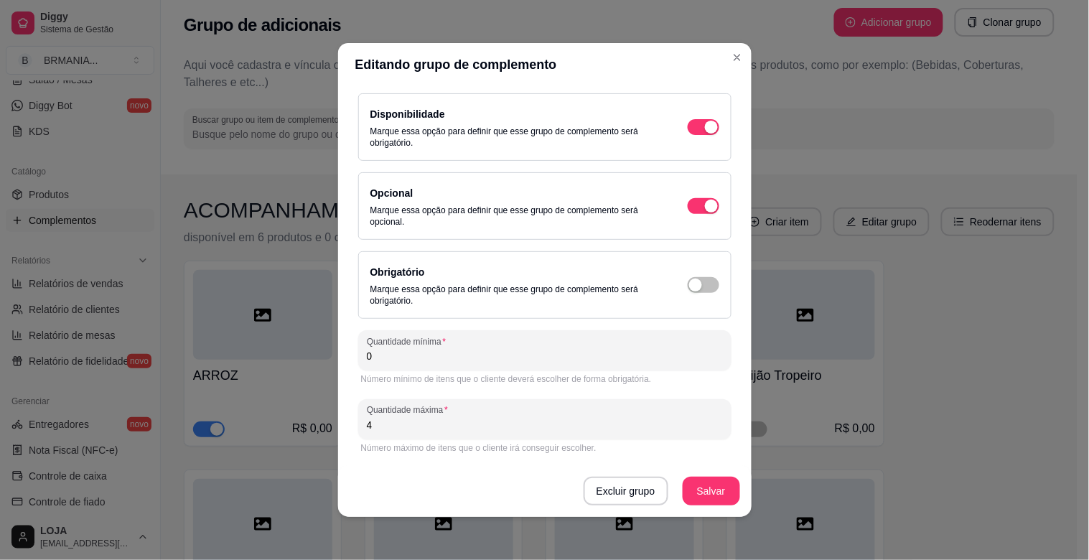
click at [439, 429] on input "4" at bounding box center [545, 425] width 356 height 14
type input "5"
click at [712, 488] on button "Salvar" at bounding box center [711, 491] width 56 height 28
